Goal: Information Seeking & Learning: Learn about a topic

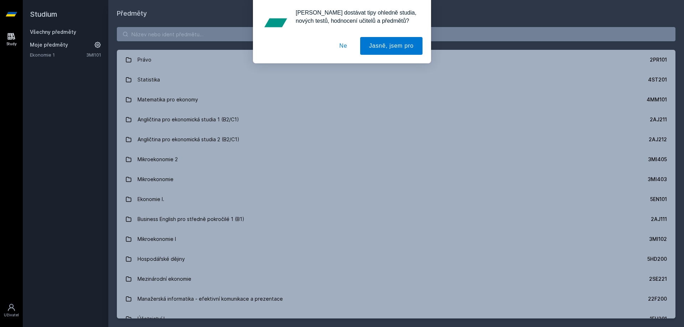
click at [141, 41] on div "[PERSON_NAME] dostávat tipy ohledně studia, nových testů, hodnocení učitelů a p…" at bounding box center [342, 31] width 684 height 63
click at [213, 33] on div "[PERSON_NAME] dostávat tipy ohledně studia, nových testů, hodnocení učitelů a p…" at bounding box center [342, 31] width 684 height 63
click at [342, 45] on button "Ne" at bounding box center [344, 46] width 26 height 18
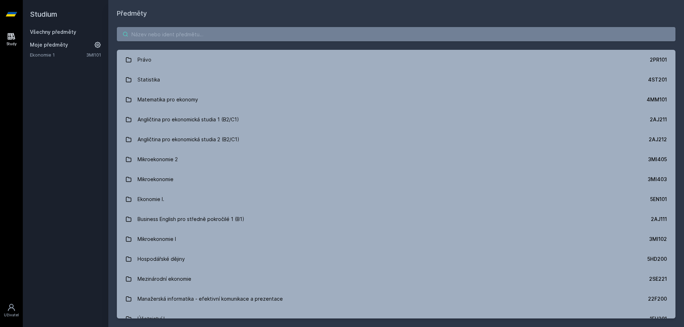
click at [170, 31] on input "search" at bounding box center [396, 34] width 559 height 14
click at [169, 34] on input "search" at bounding box center [396, 34] width 559 height 14
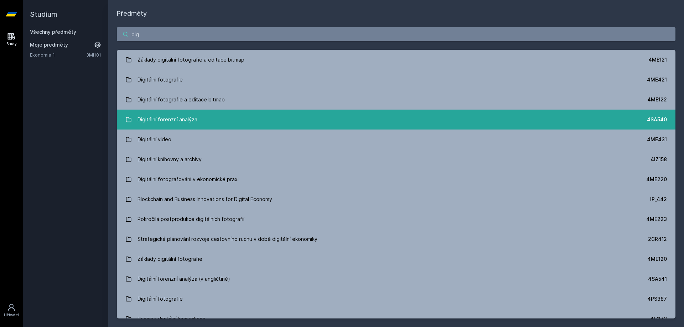
type input "dig"
click at [186, 118] on div "Digitální forenzní analýza" at bounding box center [168, 120] width 60 height 14
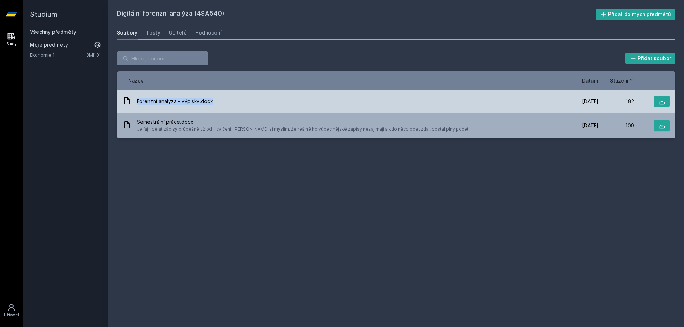
drag, startPoint x: 216, startPoint y: 103, endPoint x: 135, endPoint y: 105, distance: 80.9
click at [135, 105] on div "Forenzní analýza - výpisky.docx" at bounding box center [343, 102] width 440 height 10
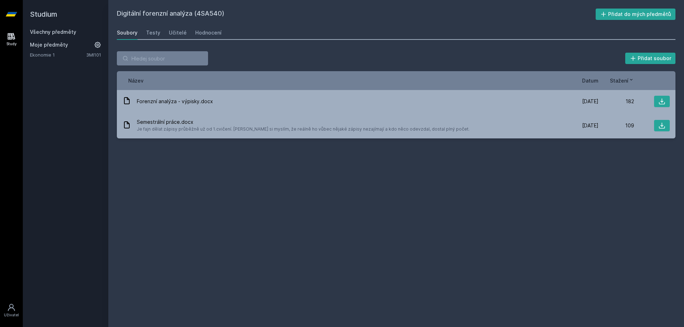
click at [191, 146] on div "Přidat soubor Řazení: Název Datum Stažení Název Datum Stažení Forenzní analýza …" at bounding box center [396, 95] width 576 height 104
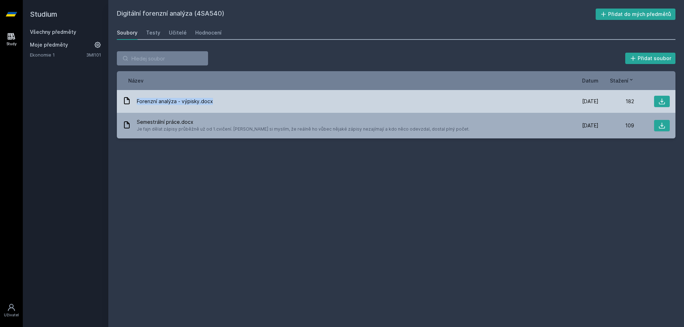
drag, startPoint x: 220, startPoint y: 101, endPoint x: 134, endPoint y: 100, distance: 86.2
click at [134, 100] on div "Forenzní analýza - výpisky.docx" at bounding box center [343, 102] width 440 height 10
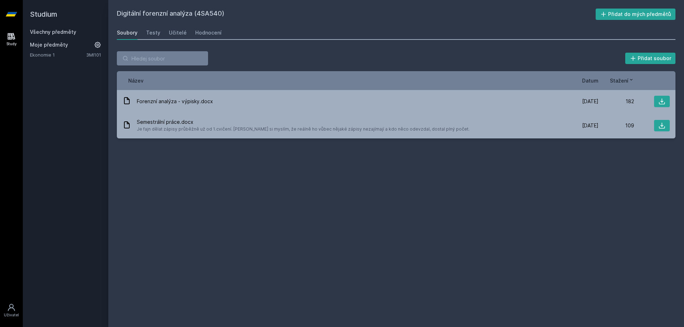
click at [291, 167] on div "Digitální forenzní analýza (4SA540) Přidat do mých předmětů [GEOGRAPHIC_DATA] T…" at bounding box center [396, 164] width 559 height 310
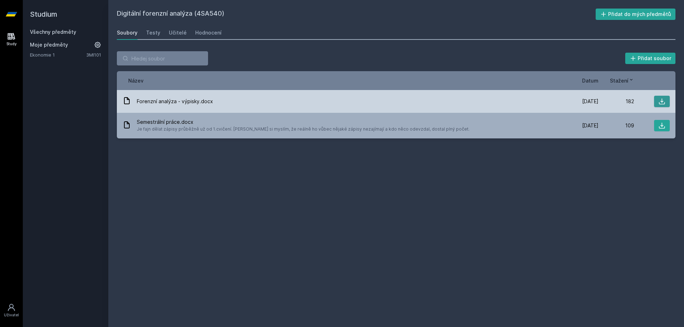
click at [659, 100] on icon at bounding box center [661, 101] width 7 height 7
